Goal: Task Accomplishment & Management: Manage account settings

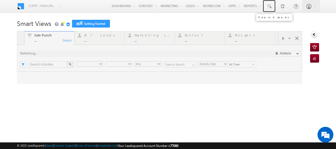
click at [268, 9] on span at bounding box center [268, 6] width 5 height 5
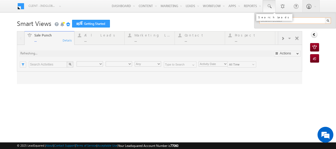
type input "Any Owner"
click at [264, 21] on input "text" at bounding box center [295, 20] width 72 height 6
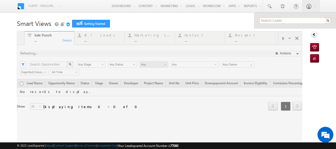
paste input "0503939902"
click at [259, 20] on input "0503939902" at bounding box center [295, 20] width 72 height 6
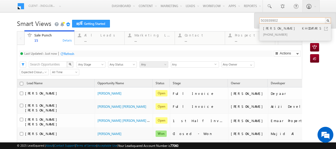
type input "503939902"
click at [276, 25] on div "[PERSON_NAME] KHODATARS [PHONE_NUMBER]" at bounding box center [294, 32] width 71 height 17
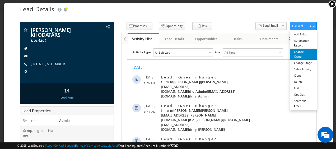
click at [297, 55] on link "Change Owner" at bounding box center [302, 53] width 27 height 11
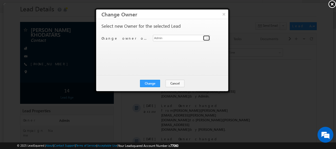
click at [206, 38] on span at bounding box center [206, 38] width 4 height 4
type input "kir"
click at [173, 82] on button "Cancel" at bounding box center [174, 82] width 19 height 7
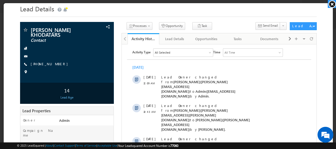
click at [331, 5] on link at bounding box center [332, 4] width 8 height 8
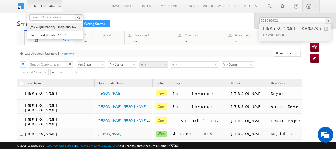
click at [46, 28] on link "(My Organization) - indglobal (48060)" at bounding box center [53, 27] width 48 height 8
